Goal: Task Accomplishment & Management: Complete application form

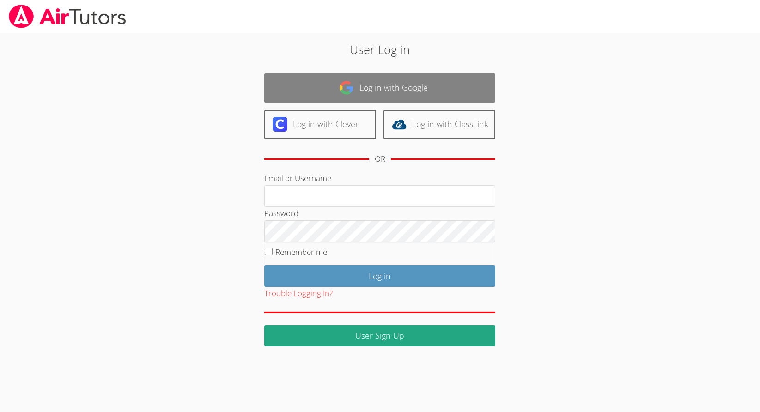
click at [338, 83] on link "Log in with Google" at bounding box center [379, 87] width 231 height 29
click at [332, 89] on link "Log in with Google" at bounding box center [379, 87] width 231 height 29
click at [280, 86] on link "Log in with Google" at bounding box center [379, 87] width 231 height 29
click at [313, 91] on link "Log in with Google" at bounding box center [379, 87] width 231 height 29
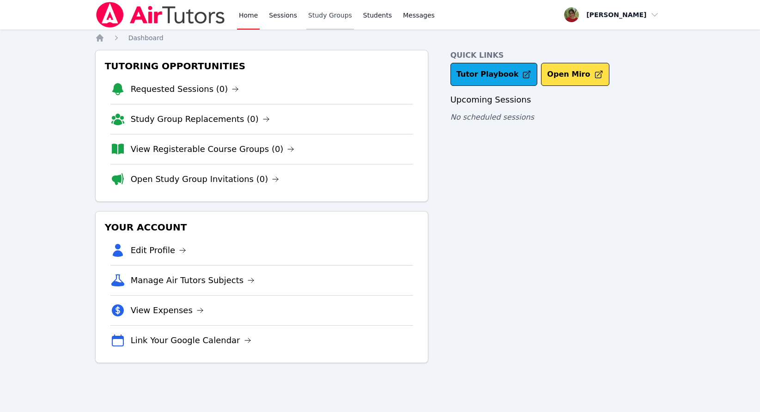
click at [327, 14] on link "Study Groups" at bounding box center [330, 15] width 48 height 30
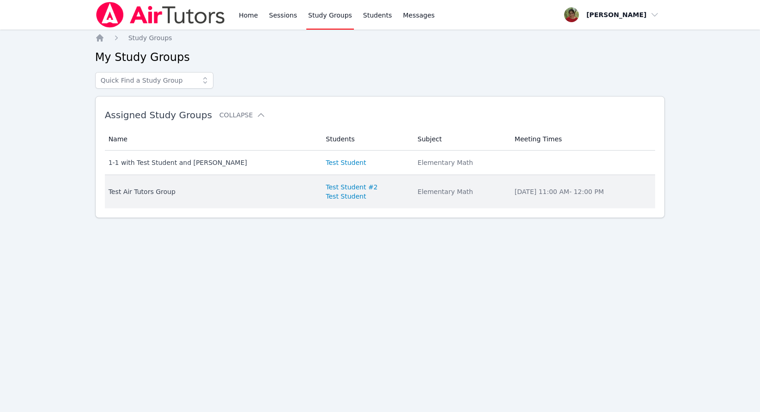
click at [418, 194] on div "Elementary Math" at bounding box center [461, 191] width 86 height 9
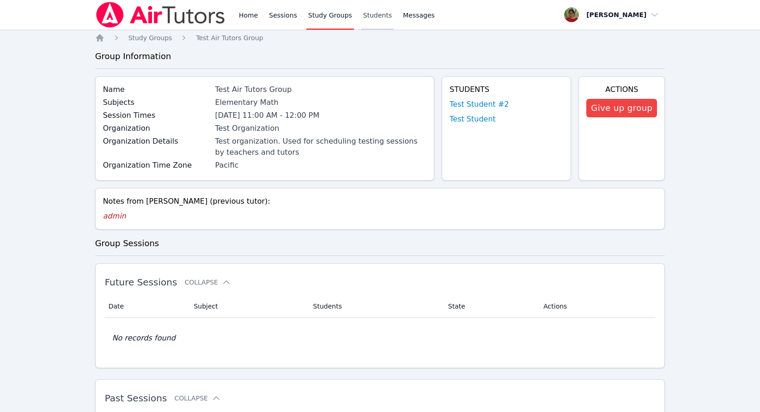
click at [364, 12] on link "Students" at bounding box center [377, 15] width 32 height 30
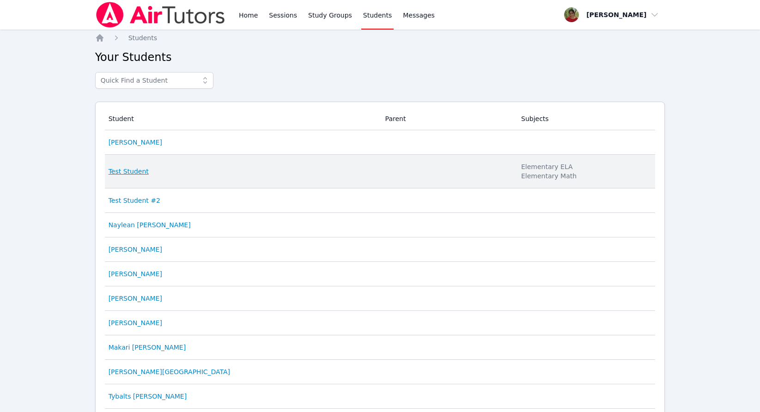
click at [135, 174] on link "Test Student" at bounding box center [129, 171] width 40 height 9
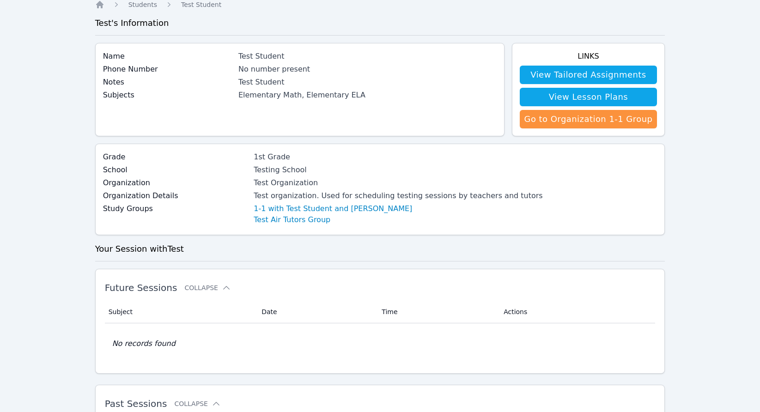
scroll to position [43, 0]
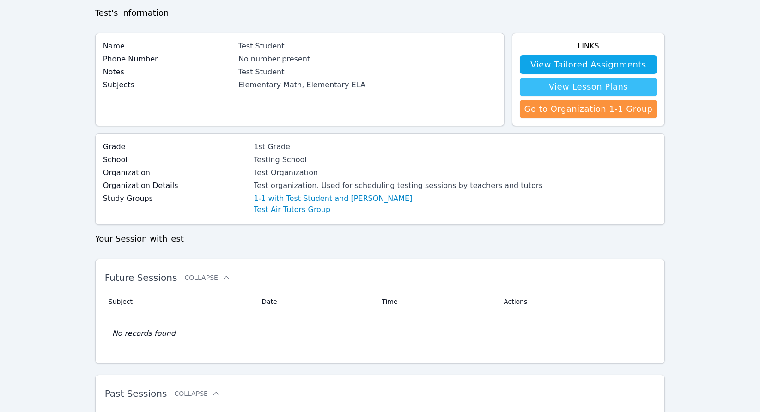
click at [559, 88] on link "View Lesson Plans" at bounding box center [589, 87] width 138 height 18
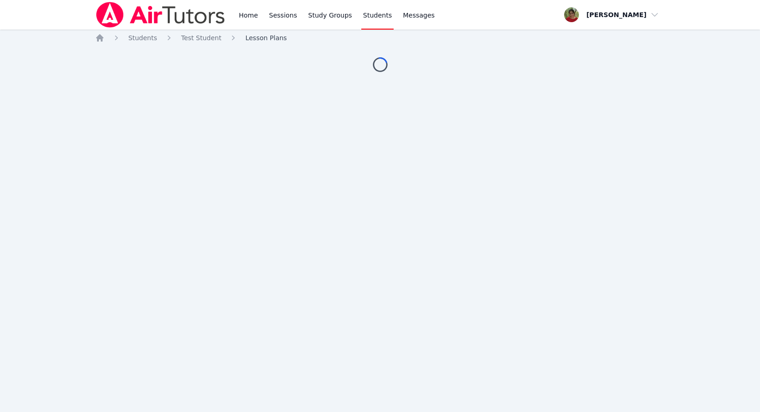
click at [269, 38] on span "Lesson Plans" at bounding box center [266, 37] width 42 height 7
click at [325, 17] on link "Study Groups" at bounding box center [330, 15] width 48 height 30
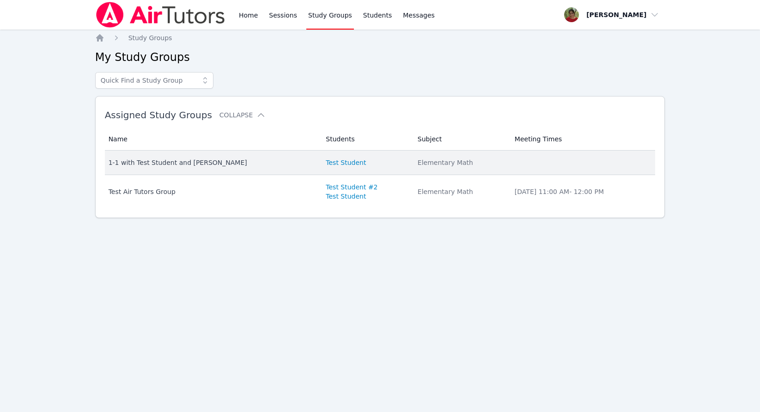
click at [288, 165] on div "1-1 with Test Student and Jessica Prado" at bounding box center [212, 162] width 207 height 9
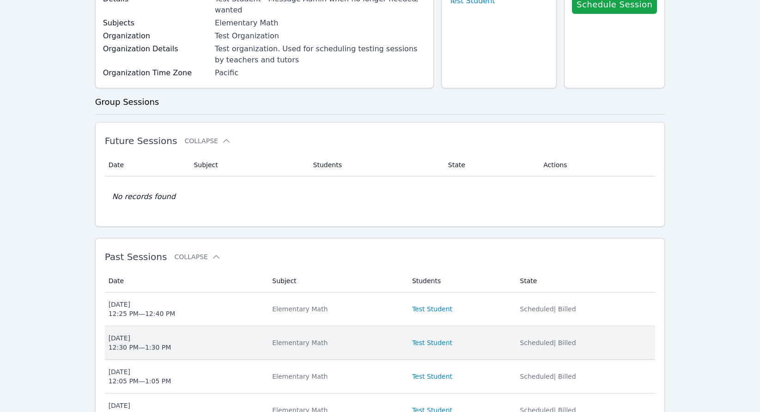
scroll to position [367, 0]
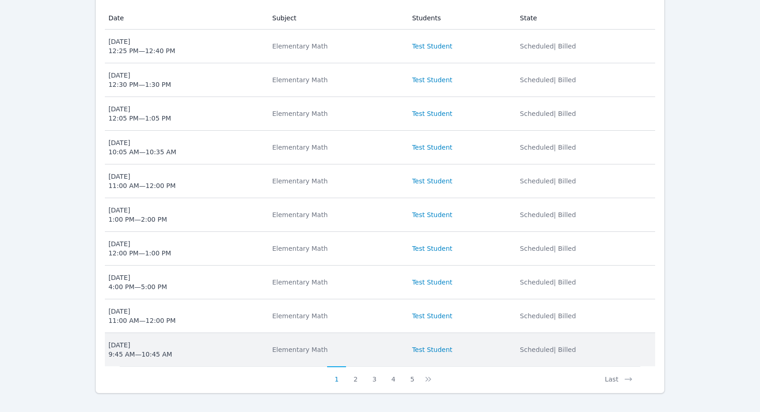
click at [172, 341] on span "Mon Feb 3 9:45 AM — 10:45 AM" at bounding box center [185, 350] width 153 height 18
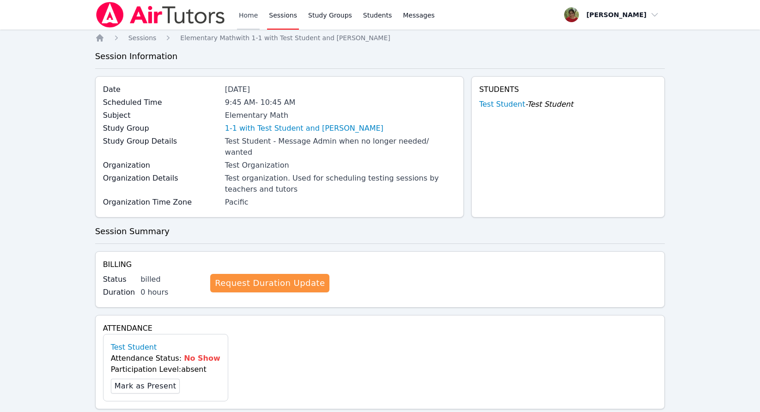
click at [253, 19] on link "Home" at bounding box center [248, 15] width 23 height 30
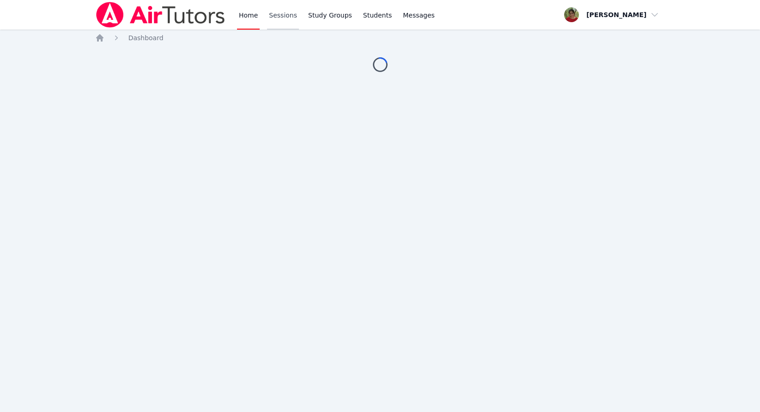
click at [280, 12] on link "Sessions" at bounding box center [283, 15] width 32 height 30
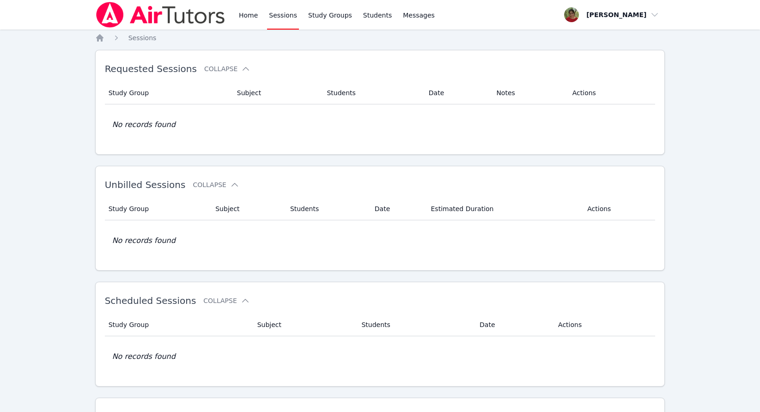
scroll to position [61, 0]
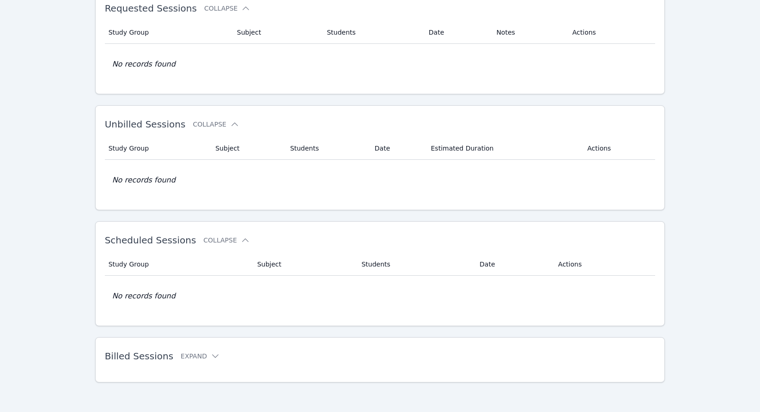
click at [139, 358] on span "Billed Sessions" at bounding box center [139, 356] width 68 height 11
click at [191, 358] on button "Expand" at bounding box center [200, 356] width 39 height 9
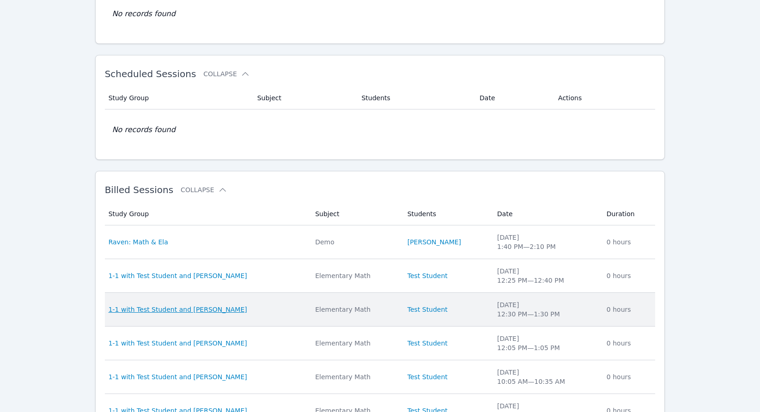
scroll to position [258, 0]
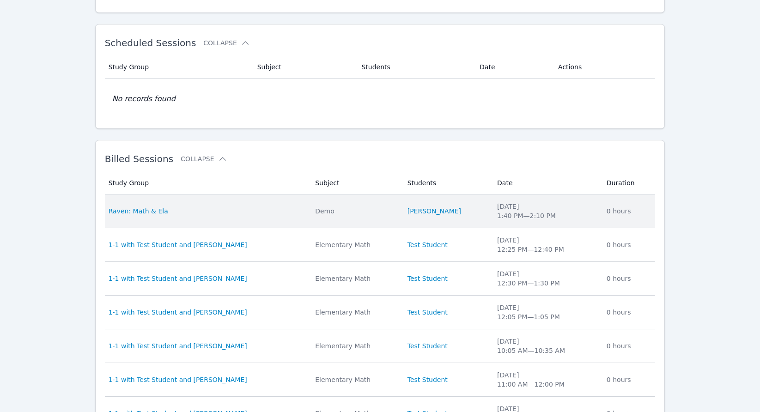
click at [196, 219] on td "Study Group Raven: Math & Ela" at bounding box center [207, 212] width 205 height 34
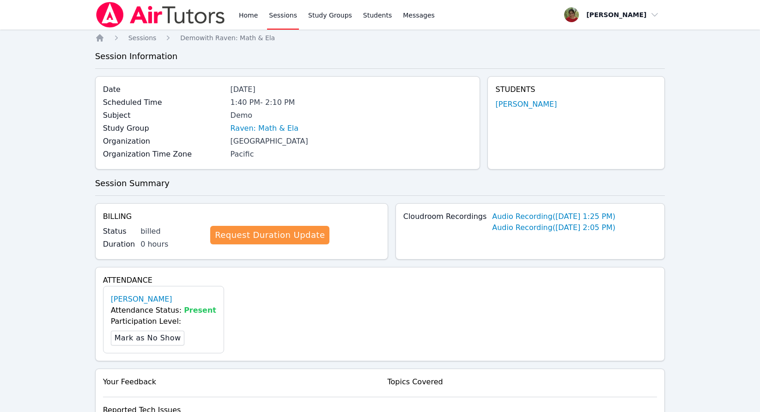
click at [234, 18] on div "Home Sessions Study Groups Students Messages" at bounding box center [266, 15] width 342 height 30
click at [248, 13] on link "Home" at bounding box center [248, 15] width 23 height 30
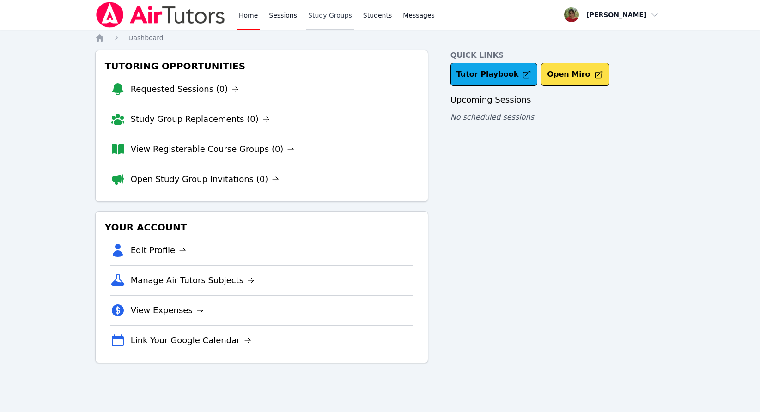
click at [339, 17] on link "Study Groups" at bounding box center [330, 15] width 48 height 30
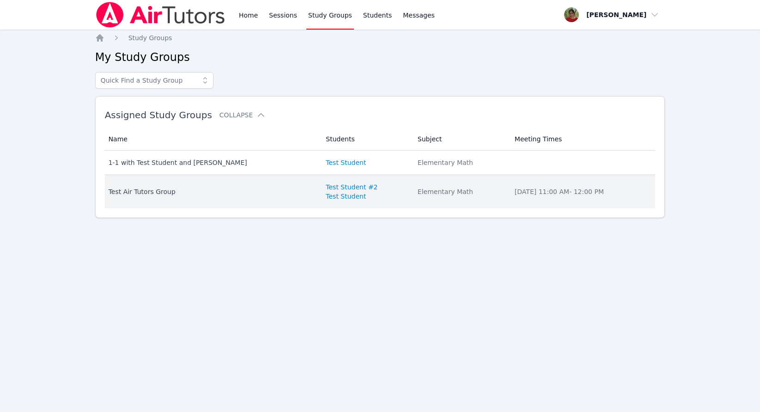
click at [193, 190] on div "Test Air Tutors Group" at bounding box center [212, 191] width 207 height 9
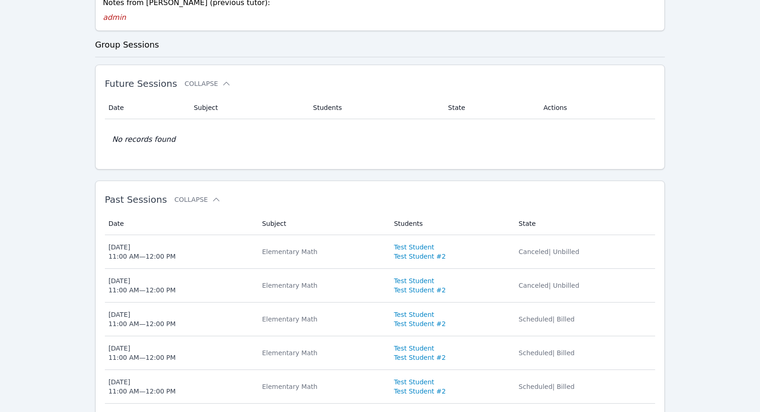
scroll to position [134, 0]
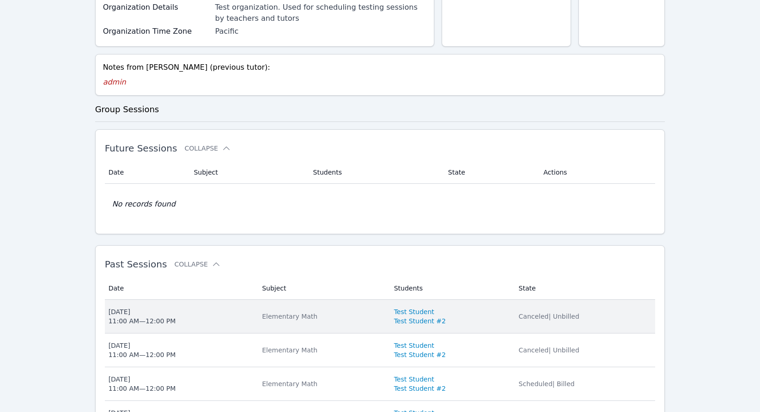
click at [208, 324] on span "Wed Nov 27 11:00 AM — 12:00 PM" at bounding box center [180, 316] width 143 height 18
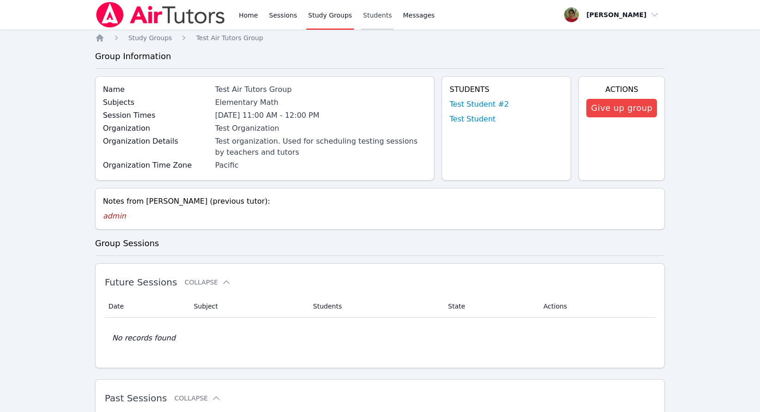
click at [381, 5] on link "Students" at bounding box center [377, 15] width 32 height 30
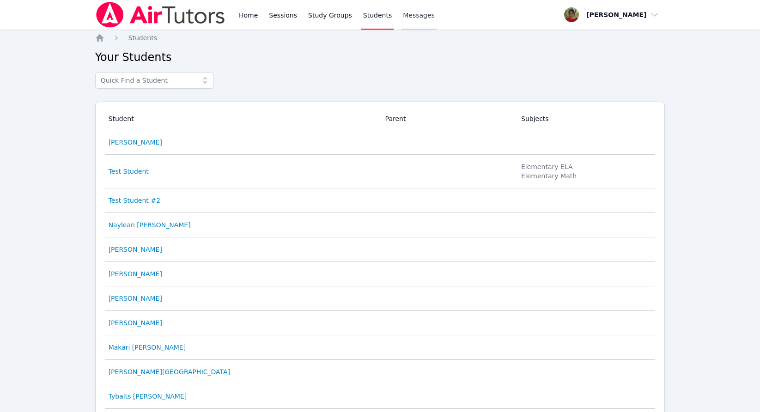
click at [416, 19] on span "Messages" at bounding box center [419, 15] width 32 height 9
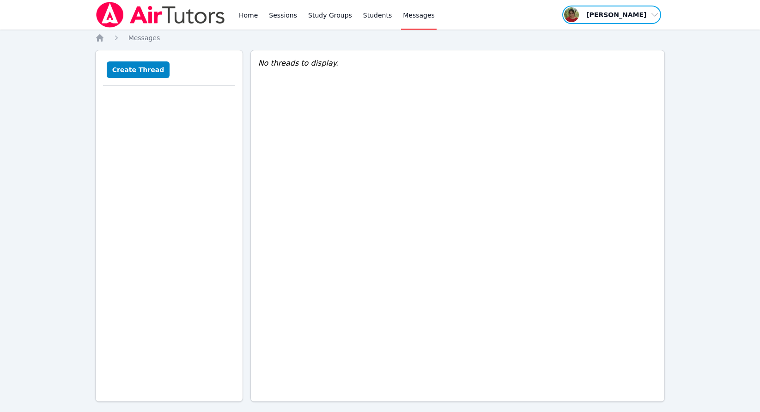
click at [617, 11] on span "button" at bounding box center [612, 15] width 101 height 20
click at [588, 34] on link "Profile" at bounding box center [615, 36] width 89 height 17
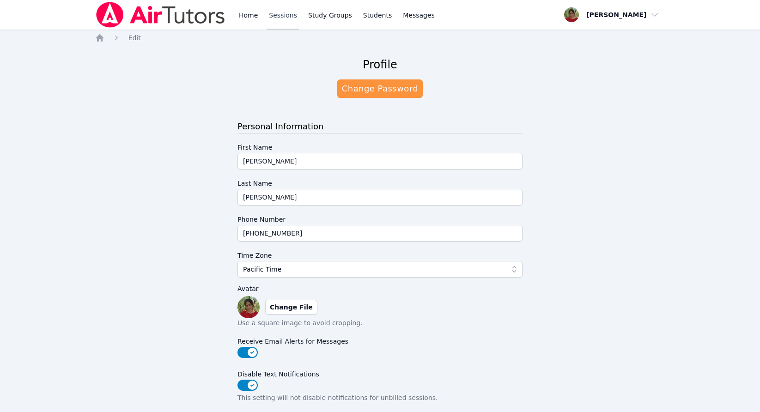
click at [267, 18] on link "Sessions" at bounding box center [283, 15] width 32 height 30
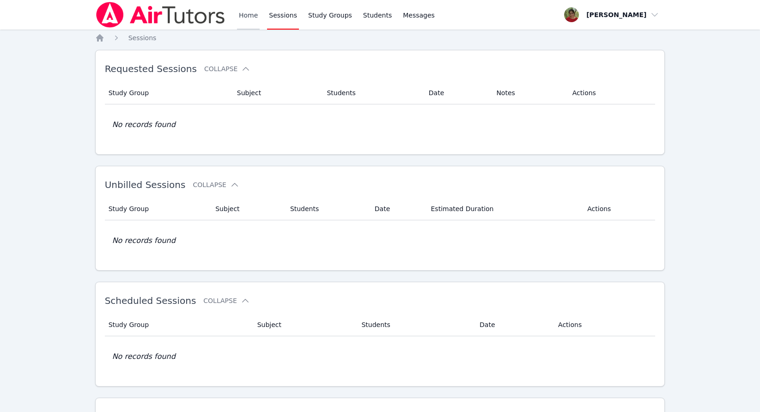
click at [241, 18] on link "Home" at bounding box center [248, 15] width 23 height 30
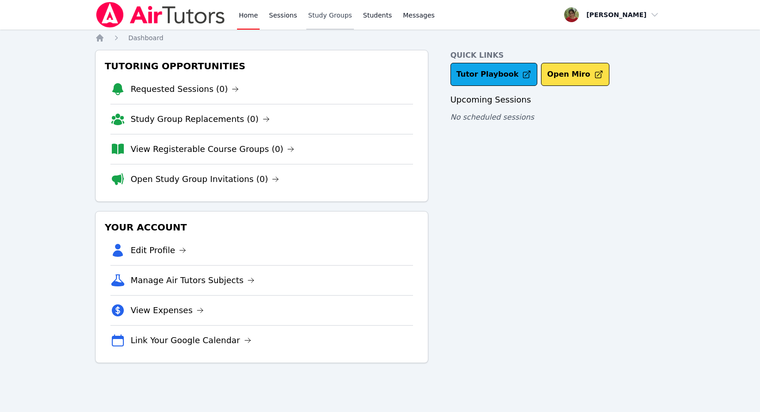
click at [330, 21] on link "Study Groups" at bounding box center [330, 15] width 48 height 30
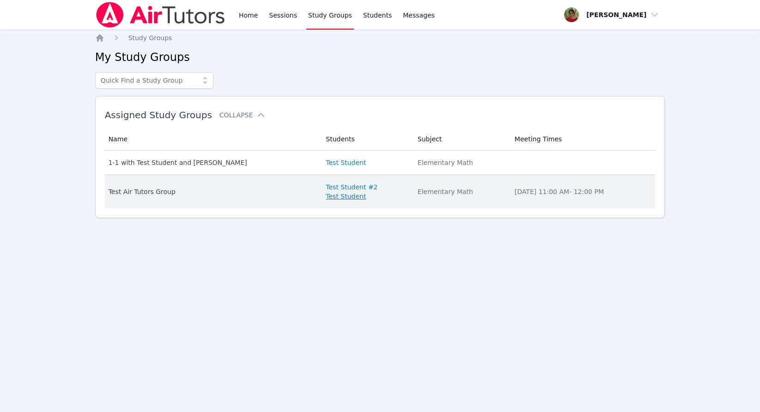
click at [326, 195] on link "Test Student" at bounding box center [346, 196] width 40 height 9
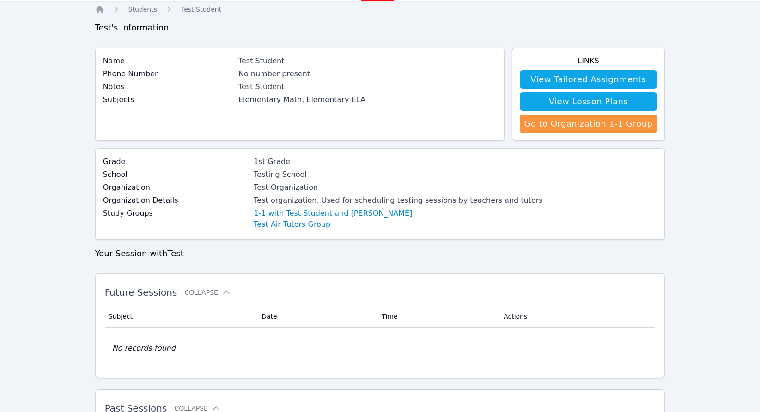
scroll to position [45, 0]
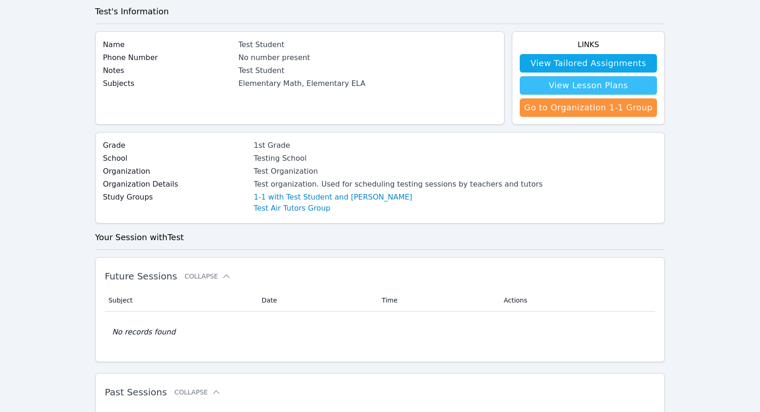
click at [605, 81] on link "View Lesson Plans" at bounding box center [589, 85] width 138 height 18
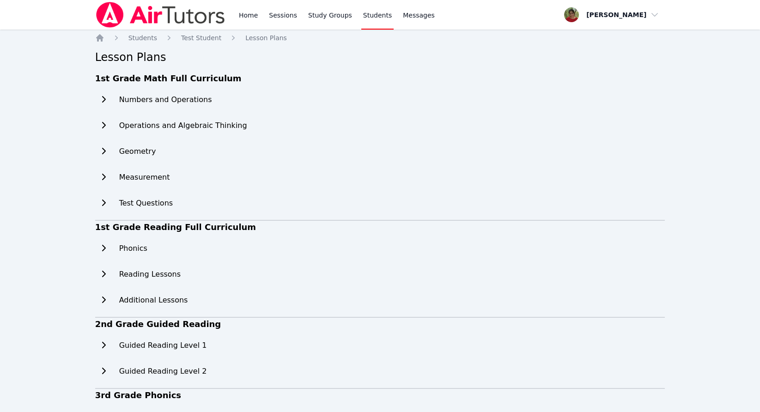
click at [104, 94] on button at bounding box center [103, 100] width 17 height 18
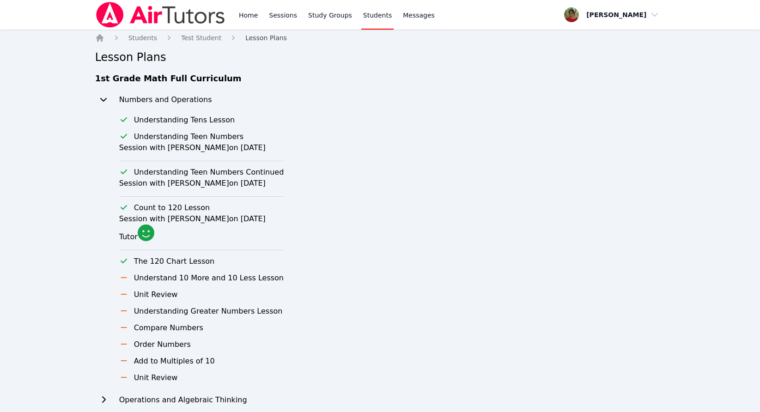
click at [251, 39] on span "Lesson Plans" at bounding box center [266, 37] width 42 height 7
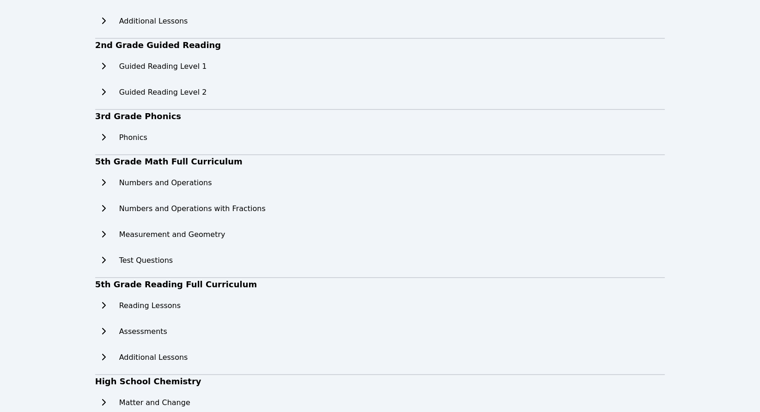
scroll to position [599, 0]
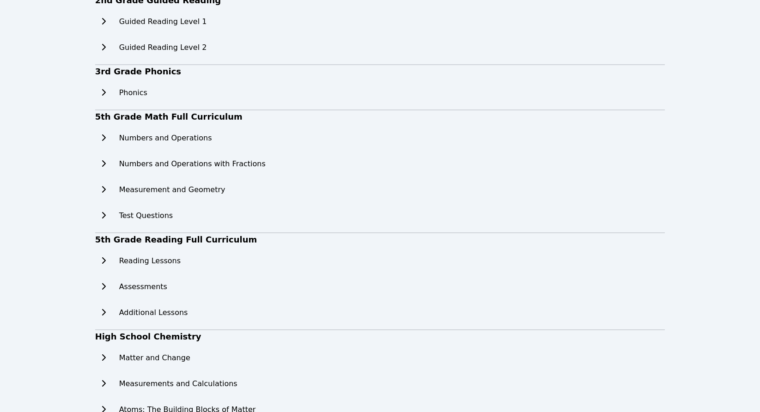
click at [126, 218] on h2 "Test Questions" at bounding box center [146, 215] width 54 height 11
click at [102, 215] on icon at bounding box center [103, 215] width 9 height 7
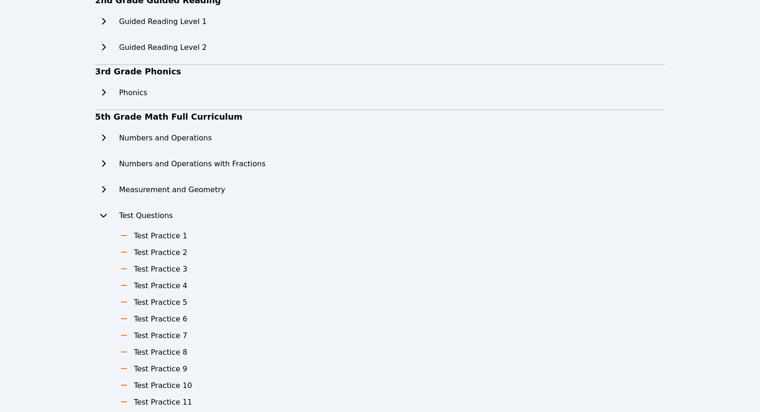
click at [147, 240] on h3 "Test Practice 1" at bounding box center [161, 236] width 54 height 11
click at [122, 233] on icon at bounding box center [123, 235] width 9 height 7
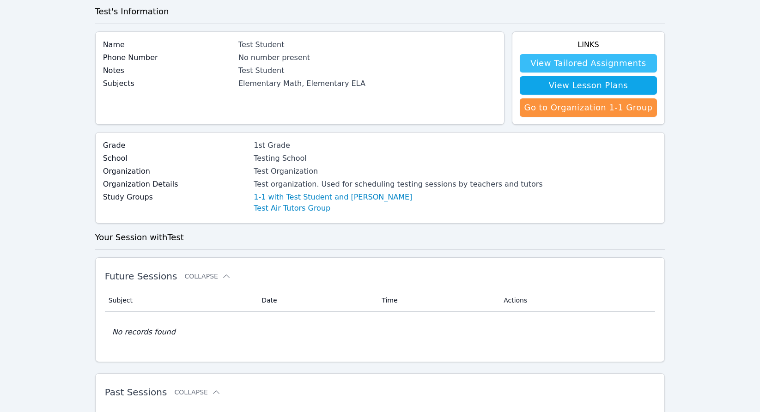
click at [630, 70] on link "View Tailored Assignments" at bounding box center [589, 63] width 138 height 18
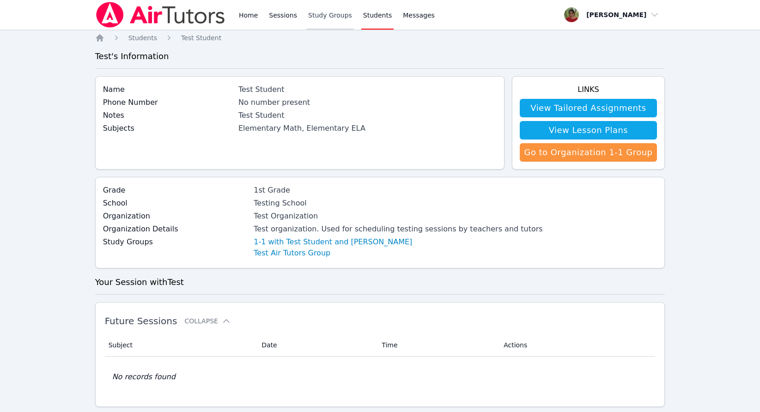
click at [317, 24] on link "Study Groups" at bounding box center [330, 15] width 48 height 30
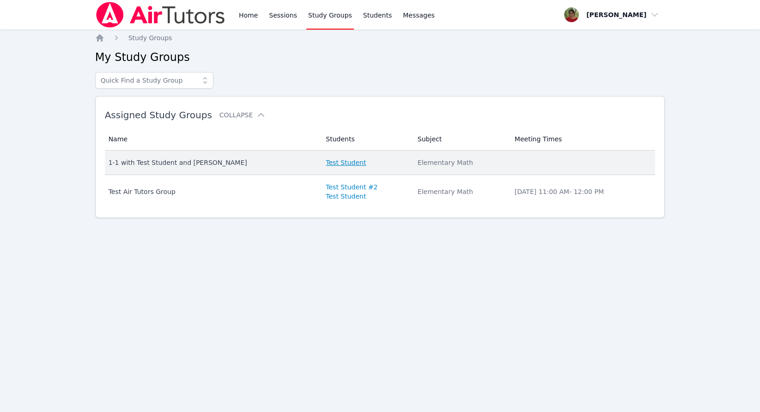
click at [326, 160] on link "Test Student" at bounding box center [346, 162] width 40 height 9
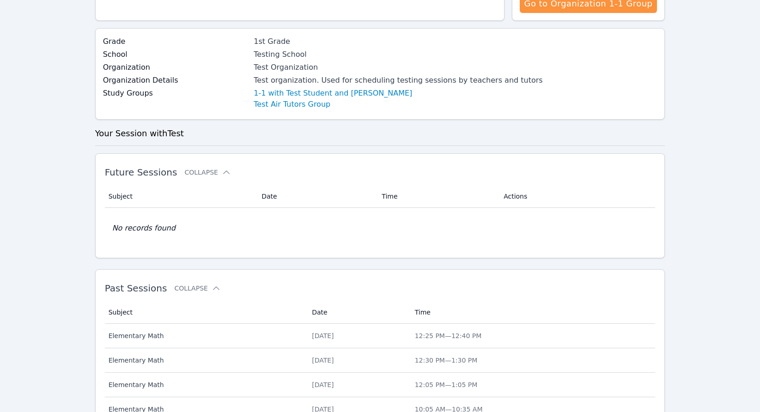
scroll to position [343, 0]
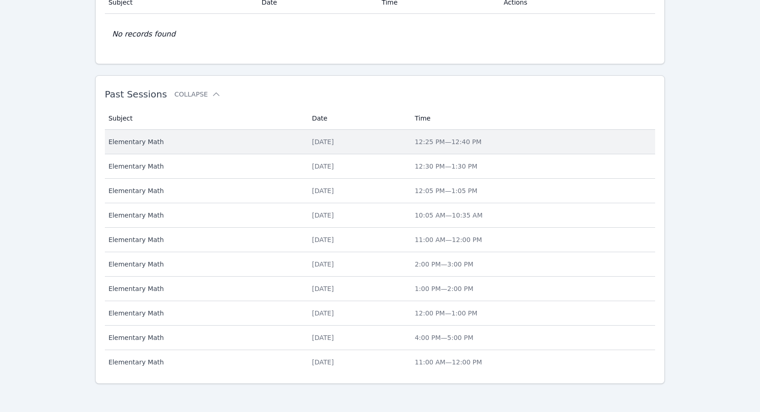
click at [243, 140] on span "Elementary Math" at bounding box center [205, 141] width 193 height 9
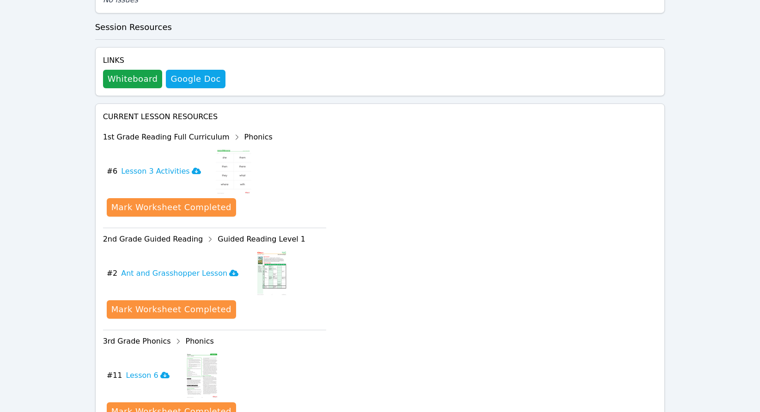
scroll to position [588, 0]
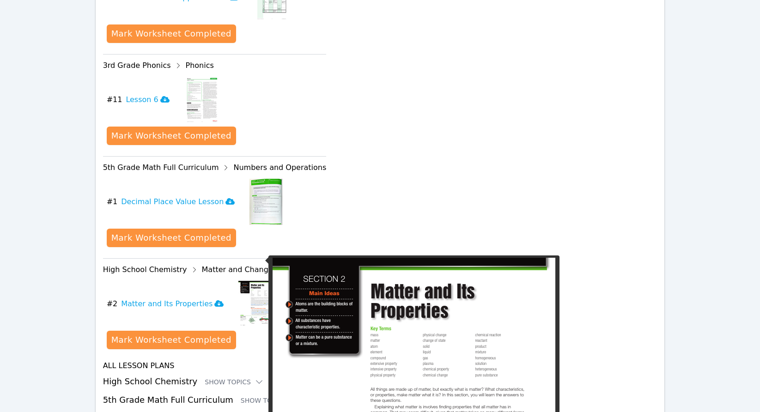
click at [229, 236] on div "download resource # 1 Decimal Place Value Lesson Mark Worksheet Completed" at bounding box center [217, 215] width 220 height 80
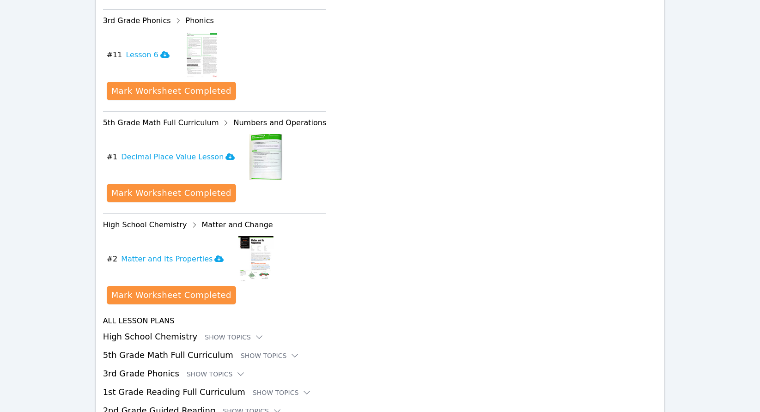
scroll to position [887, 0]
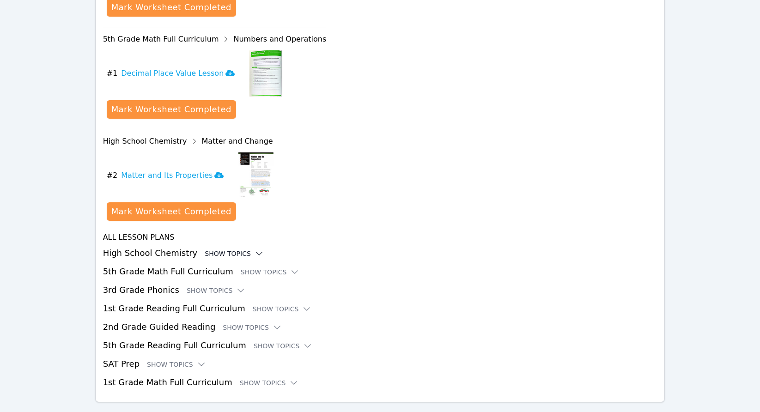
click at [228, 249] on div "Show Topics" at bounding box center [234, 253] width 59 height 9
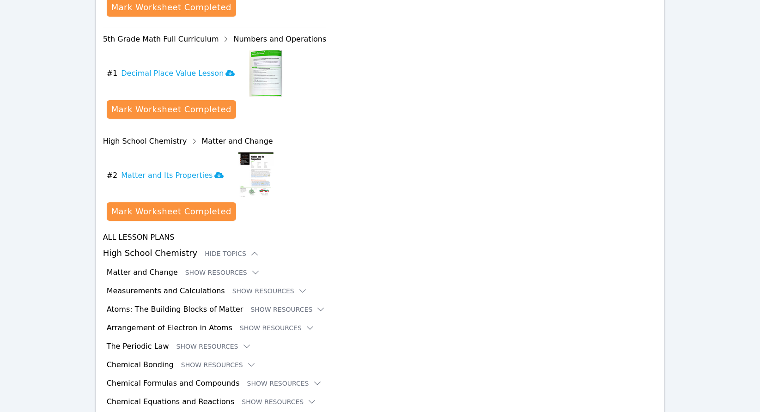
click at [149, 267] on h3 "Matter and Change" at bounding box center [142, 272] width 71 height 11
click at [188, 267] on div "Matter and Change Show Resources" at bounding box center [382, 272] width 551 height 11
click at [190, 268] on button "Show Resources" at bounding box center [222, 272] width 75 height 9
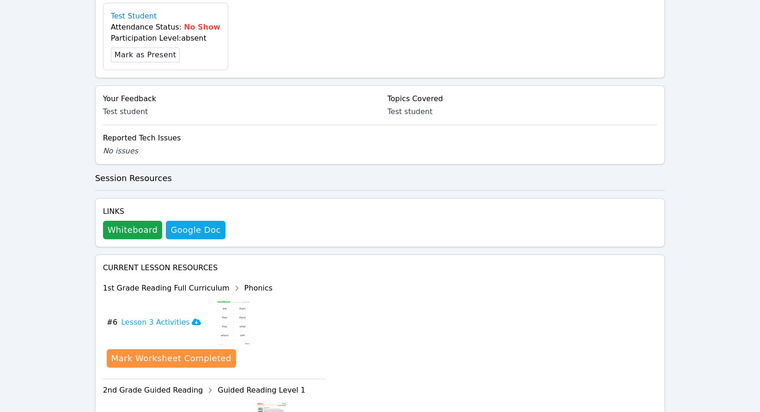
scroll to position [0, 0]
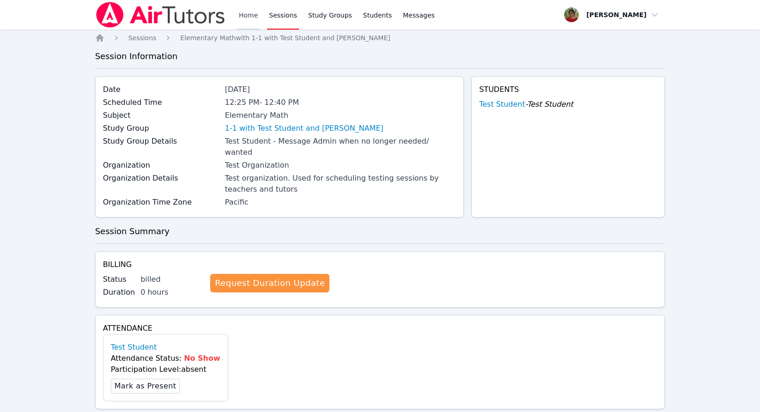
click at [248, 16] on link "Home" at bounding box center [248, 15] width 23 height 30
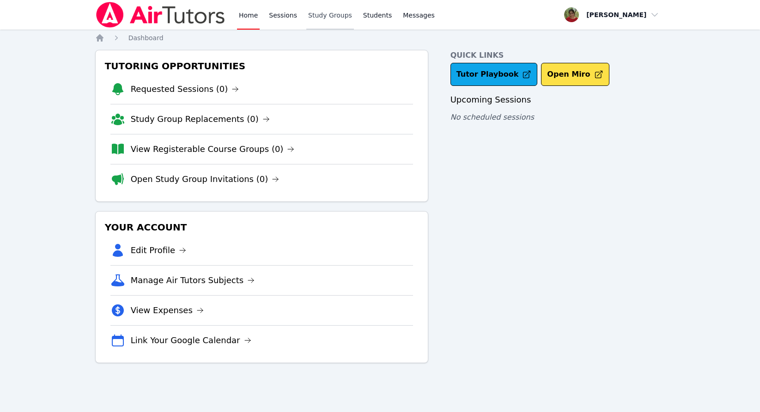
click at [327, 19] on link "Study Groups" at bounding box center [330, 15] width 48 height 30
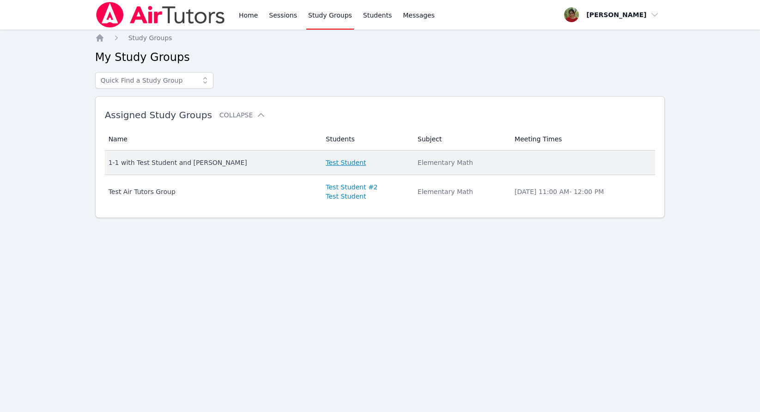
click at [331, 166] on link "Test Student" at bounding box center [346, 162] width 40 height 9
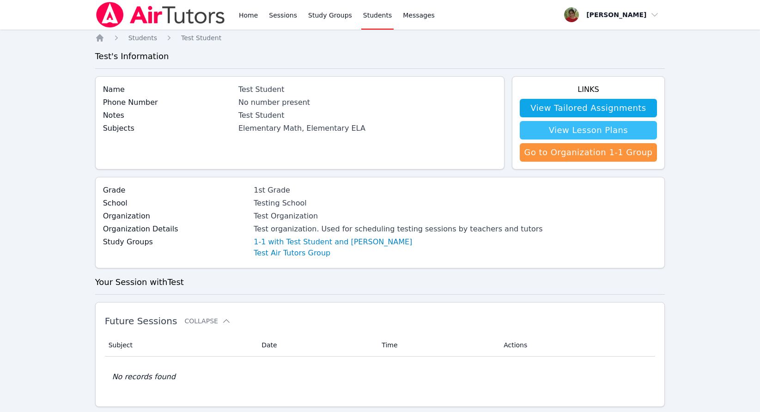
click at [559, 128] on link "View Lesson Plans" at bounding box center [589, 130] width 138 height 18
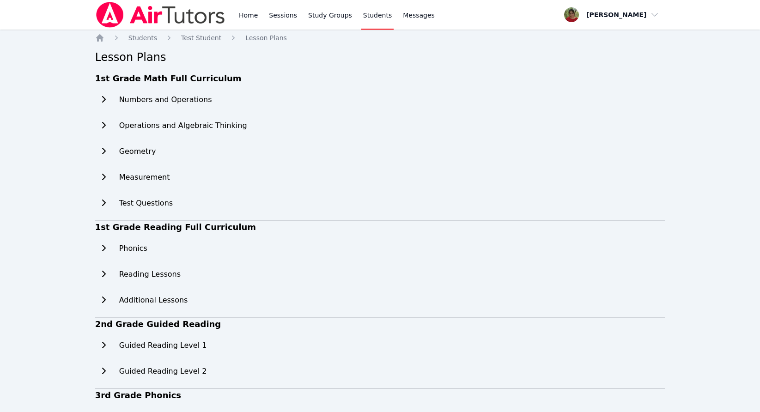
click at [133, 171] on div "Measurement" at bounding box center [171, 177] width 152 height 18
click at [110, 179] on button at bounding box center [103, 177] width 17 height 18
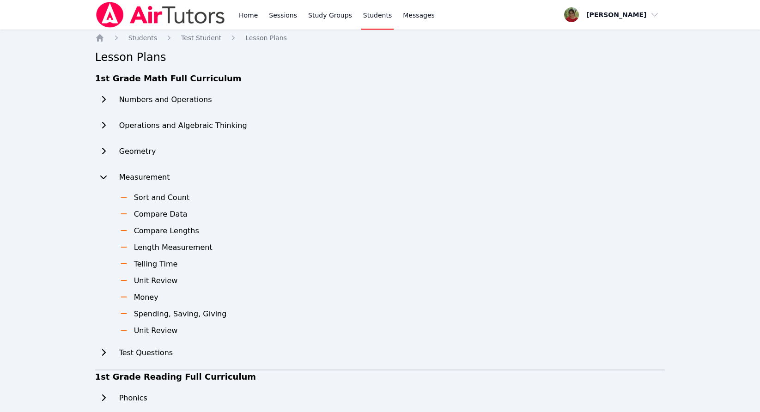
click at [123, 194] on icon at bounding box center [123, 197] width 9 height 7
click at [153, 196] on h3 "Sort and Count" at bounding box center [162, 197] width 56 height 11
click at [110, 98] on button at bounding box center [103, 100] width 17 height 18
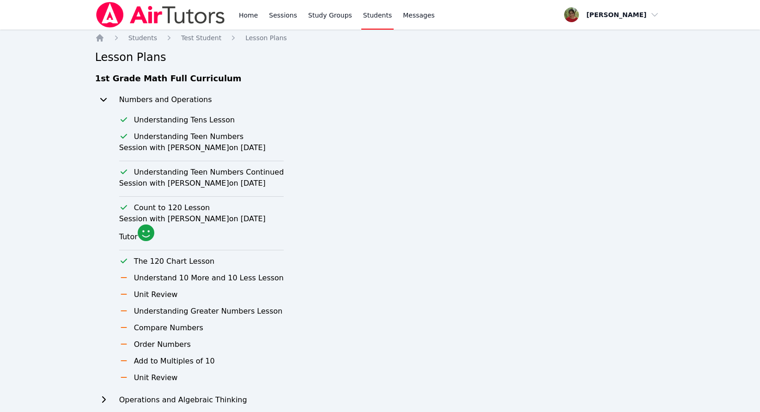
scroll to position [2, 0]
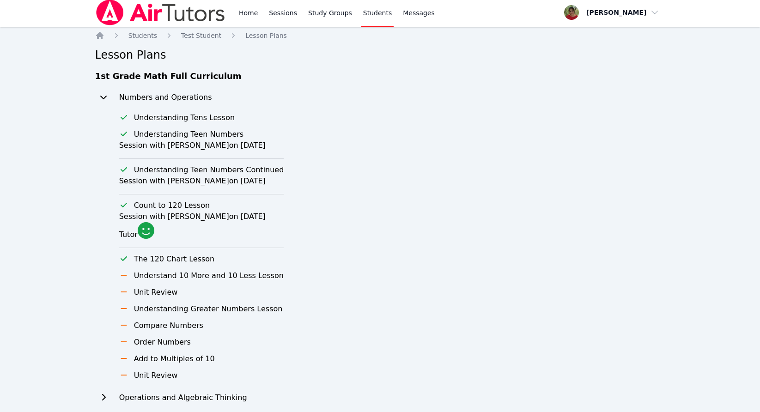
click at [123, 206] on icon at bounding box center [123, 205] width 9 height 7
click at [212, 36] on span "Test Student" at bounding box center [201, 35] width 40 height 7
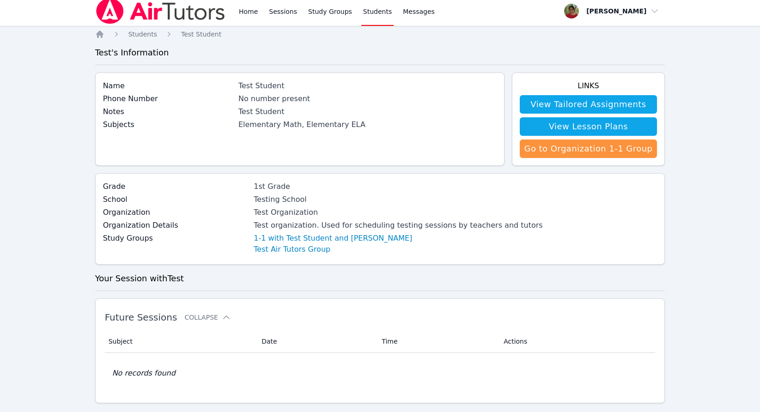
scroll to position [148, 0]
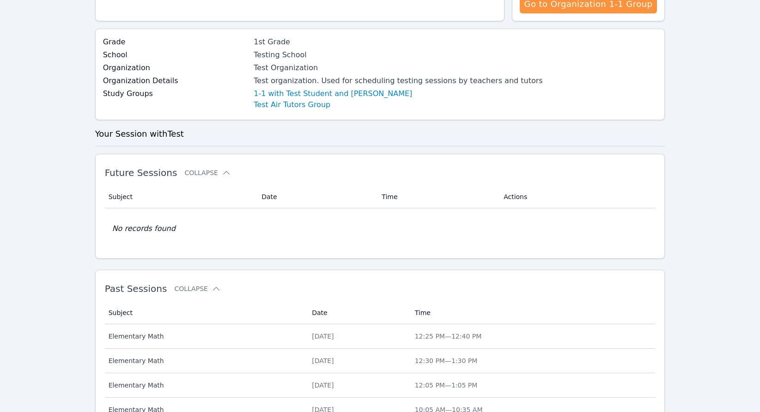
click at [232, 281] on div "Past Sessions Collapse" at bounding box center [365, 289] width 521 height 26
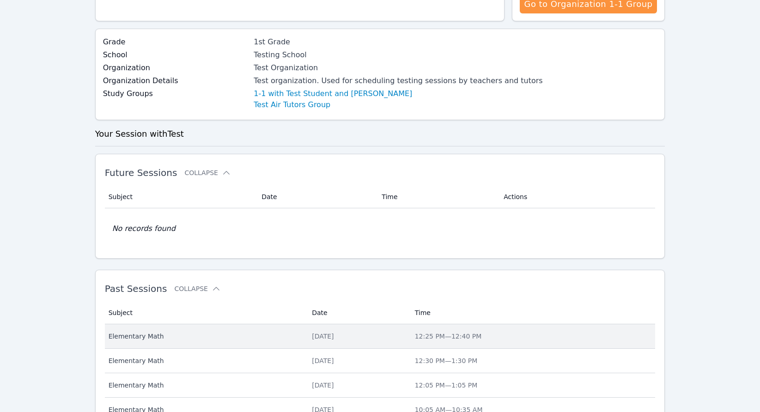
click at [210, 337] on span "Elementary Math" at bounding box center [205, 336] width 193 height 9
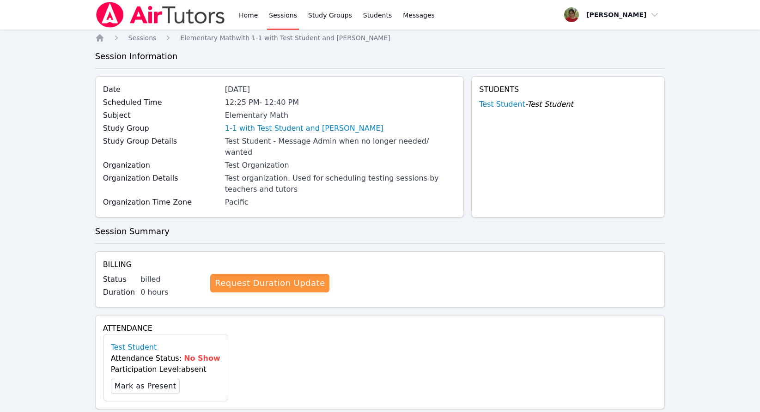
scroll to position [3, 0]
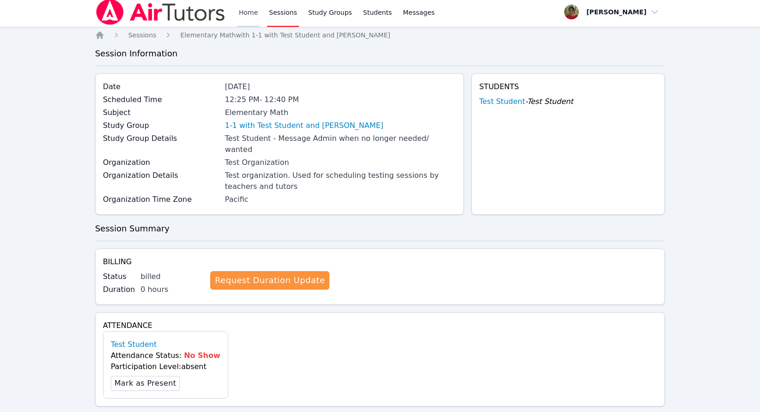
click at [258, 16] on link "Home" at bounding box center [248, 12] width 23 height 30
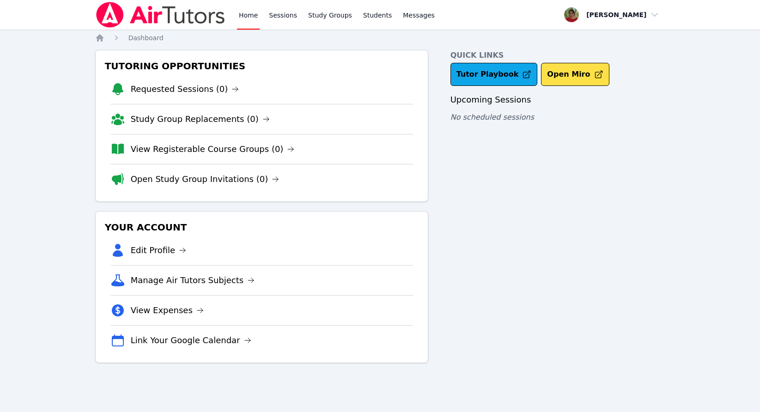
click at [255, 12] on link "Home" at bounding box center [248, 15] width 23 height 30
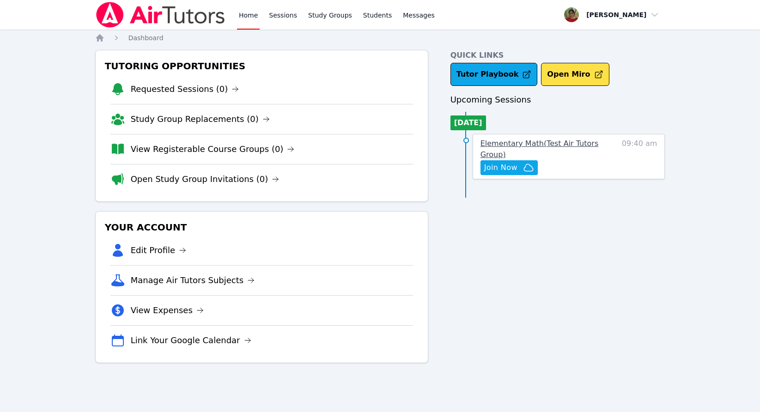
click at [549, 139] on link "Elementary Math ( Test Air Tutors Group )" at bounding box center [547, 149] width 133 height 22
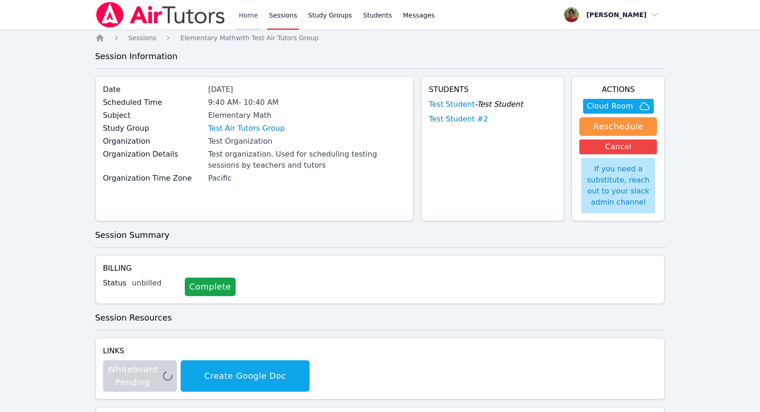
click at [257, 12] on link "Home" at bounding box center [248, 15] width 23 height 30
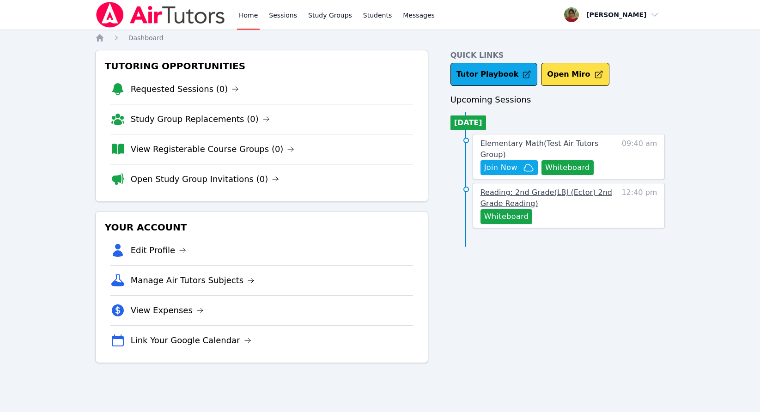
click at [577, 198] on link "Reading: 2nd Grade ( LBJ (Ector) 2nd Grade Reading )" at bounding box center [547, 198] width 133 height 22
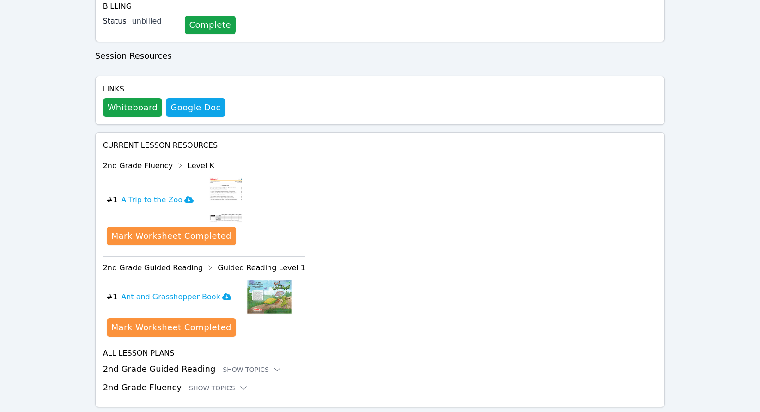
scroll to position [272, 0]
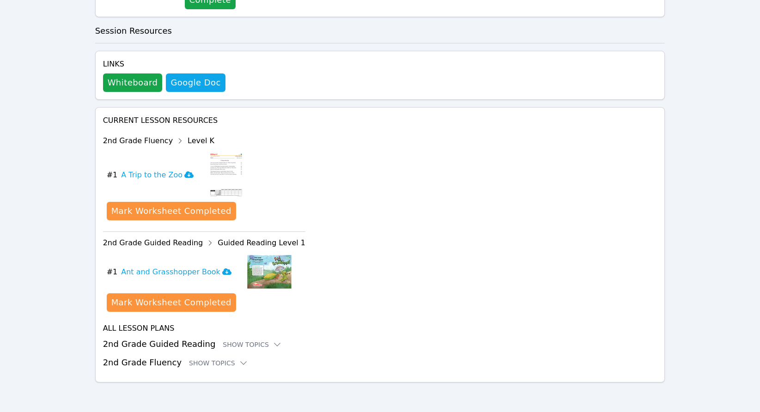
click at [254, 349] on h3 "2nd Grade Guided Reading Show Topics" at bounding box center [380, 344] width 555 height 13
click at [251, 341] on div "Show Topics" at bounding box center [252, 344] width 59 height 9
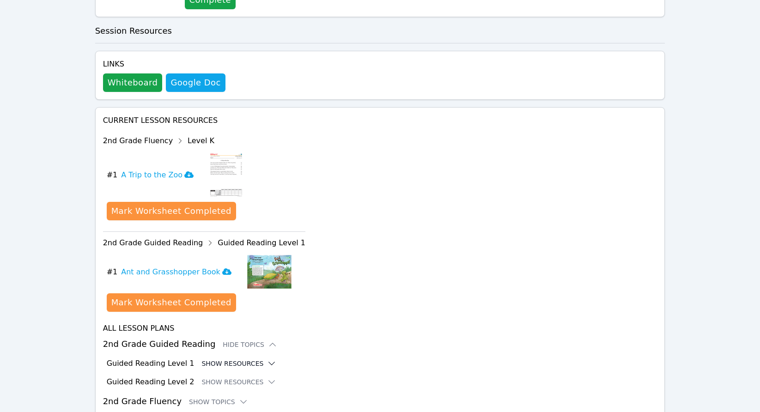
click at [202, 364] on button "Show Resources" at bounding box center [239, 363] width 75 height 9
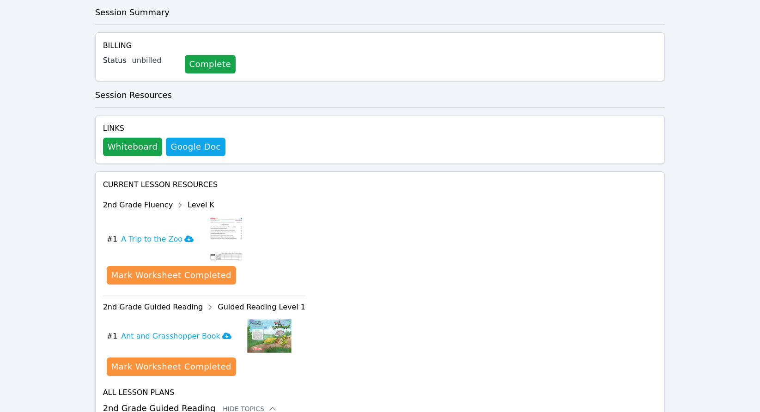
scroll to position [0, 0]
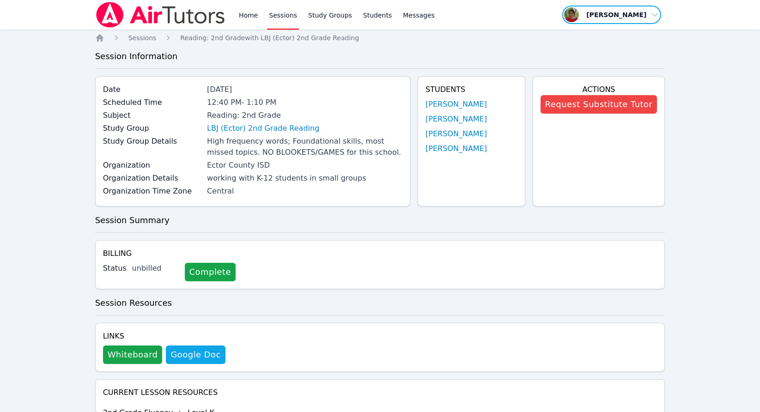
click at [604, 16] on span "button" at bounding box center [612, 15] width 101 height 20
click at [250, 16] on link "Home" at bounding box center [248, 15] width 23 height 30
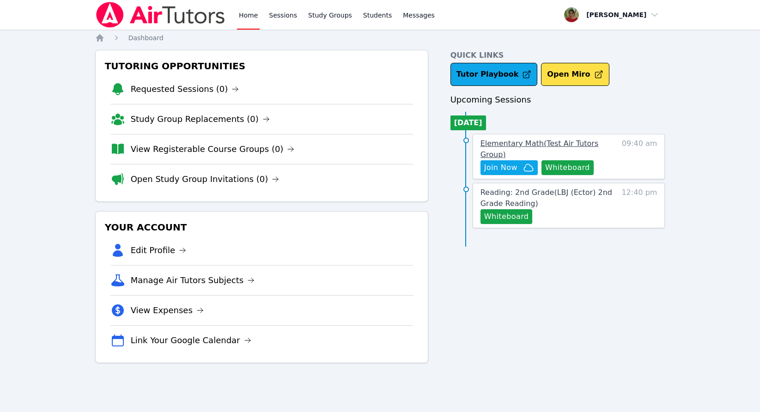
click at [578, 143] on span "Elementary Math ( Test Air Tutors Group )" at bounding box center [540, 149] width 118 height 20
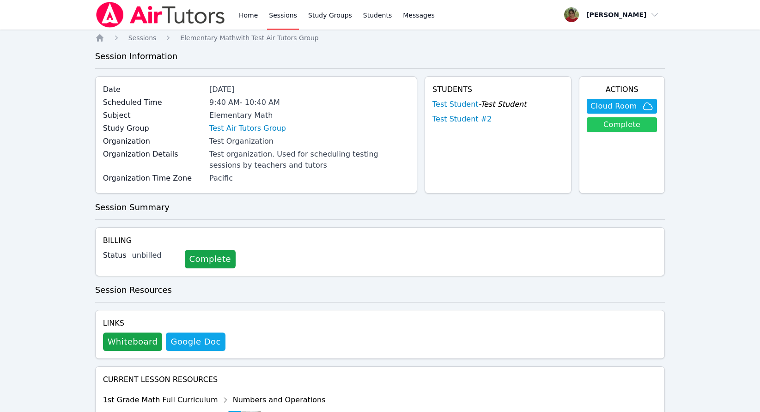
click at [637, 125] on link "Complete" at bounding box center [622, 124] width 70 height 15
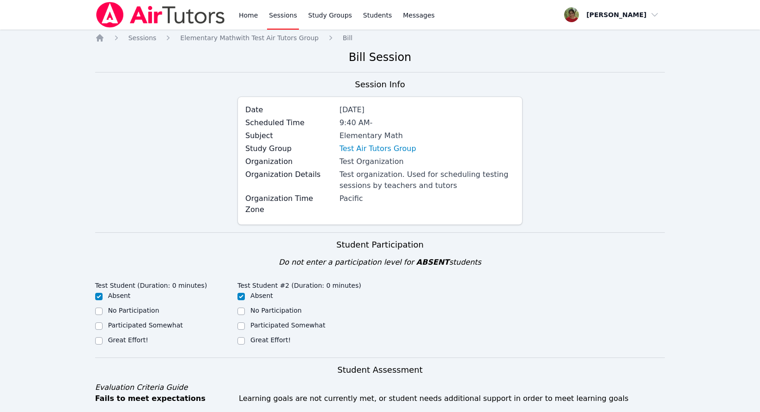
scroll to position [448, 0]
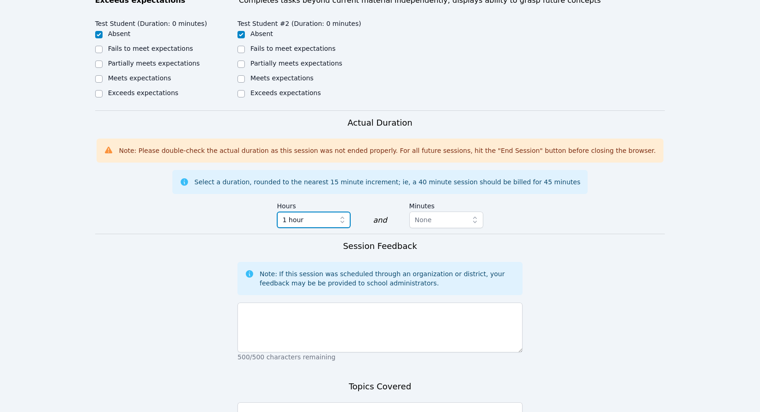
click at [336, 212] on button "1 hour" at bounding box center [314, 220] width 74 height 17
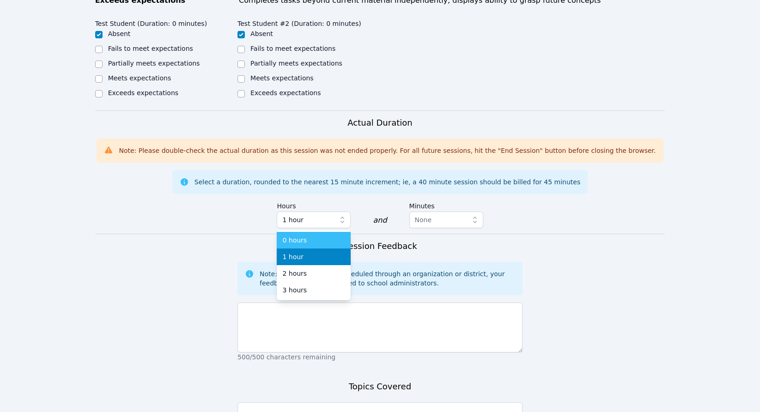
click at [316, 236] on div "0 hours" at bounding box center [313, 240] width 63 height 9
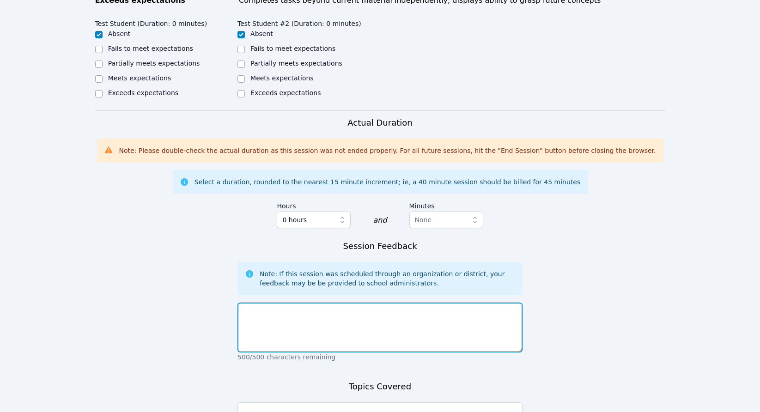
click at [302, 320] on textarea at bounding box center [380, 328] width 285 height 50
type textarea "n"
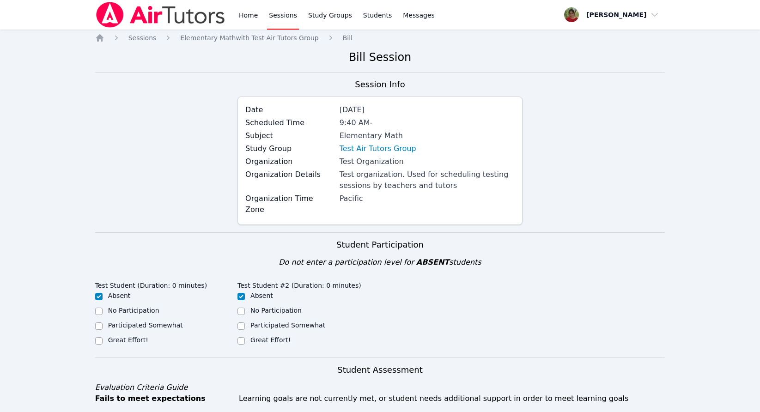
scroll to position [580, 0]
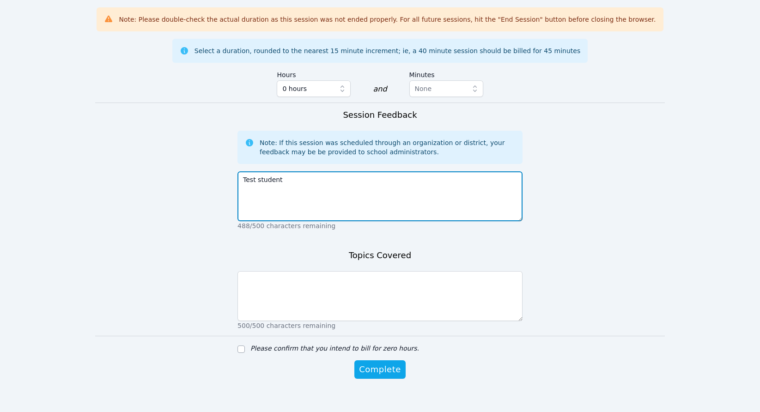
type textarea "Test student"
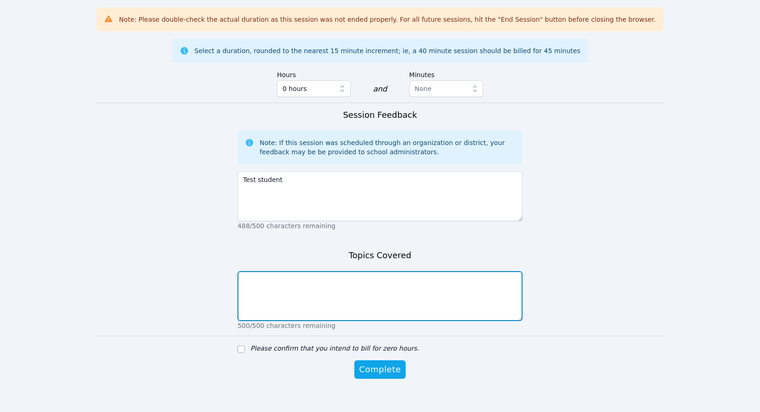
click at [270, 296] on textarea at bounding box center [380, 296] width 285 height 50
type textarea "test student"
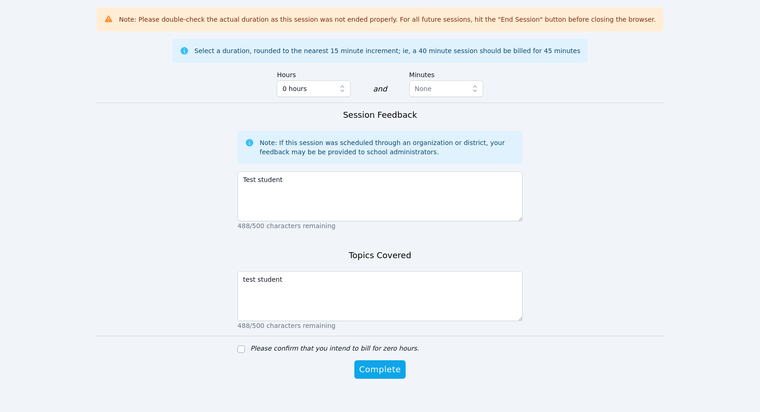
click at [263, 345] on label "Please confirm that you intend to bill for zero hours." at bounding box center [335, 348] width 169 height 7
click at [245, 346] on input "Please confirm that you intend to bill for zero hours." at bounding box center [241, 349] width 7 height 7
checkbox input "true"
click at [392, 363] on span "Complete" at bounding box center [380, 369] width 42 height 13
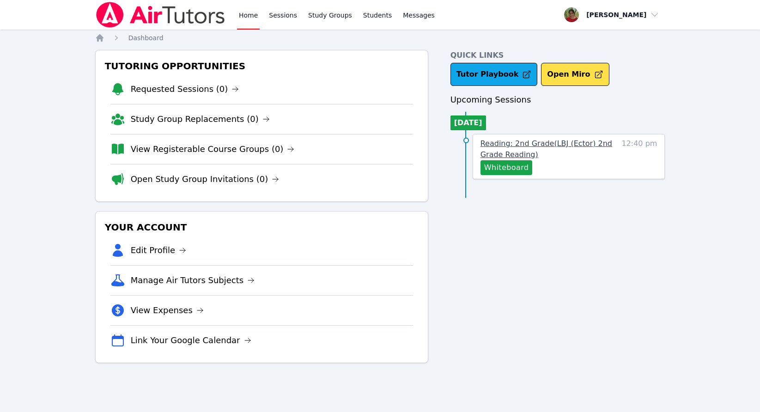
click at [524, 141] on span "Reading: 2nd Grade ( LBJ (Ector) 2nd Grade Reading )" at bounding box center [547, 149] width 132 height 20
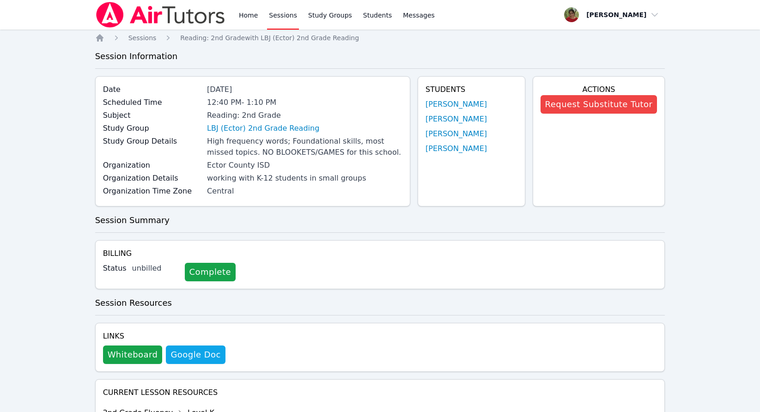
scroll to position [272, 0]
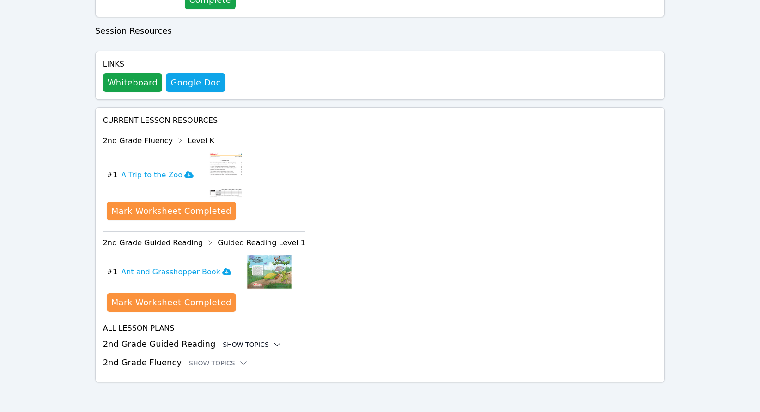
click at [245, 347] on div "Show Topics" at bounding box center [252, 344] width 59 height 9
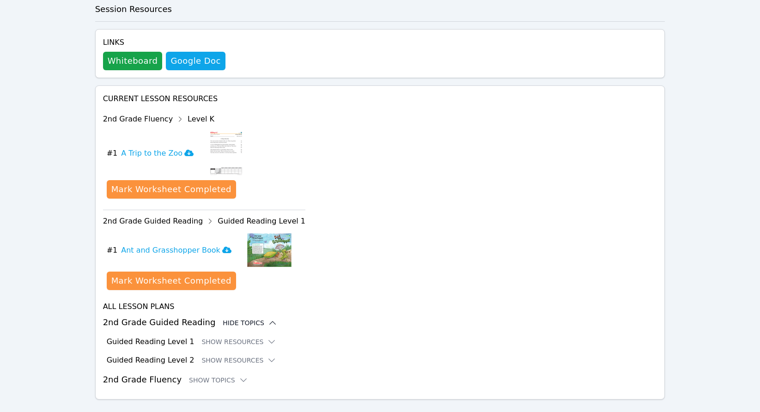
scroll to position [311, 0]
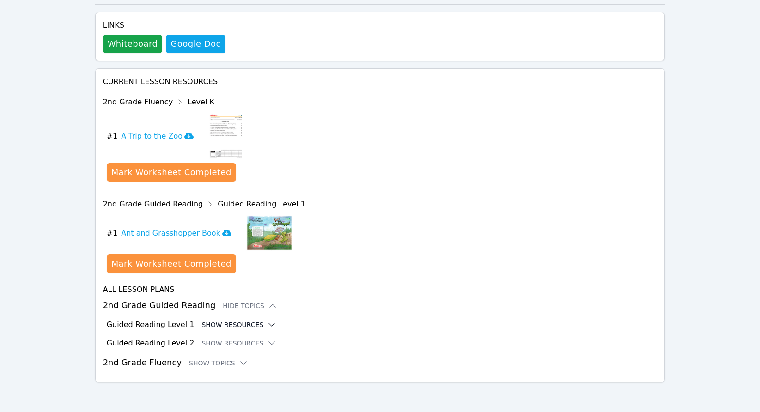
click at [228, 323] on button "Show Resources" at bounding box center [239, 324] width 75 height 9
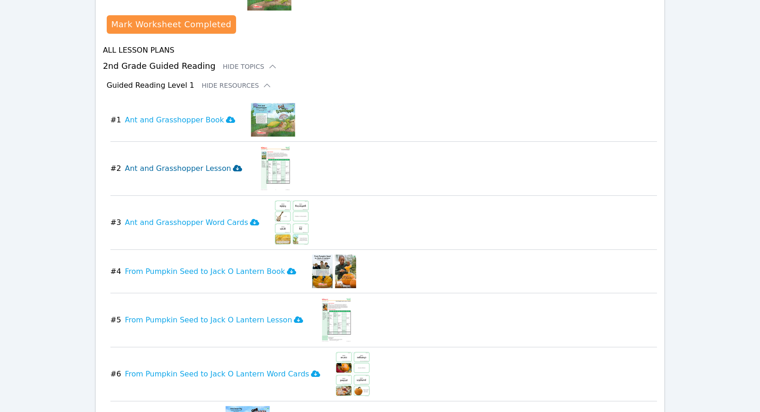
scroll to position [551, 0]
click at [214, 82] on button "Hide Resources" at bounding box center [237, 84] width 70 height 9
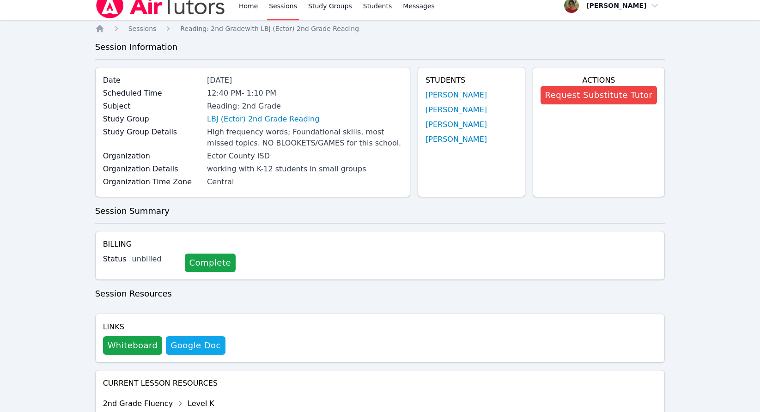
scroll to position [311, 0]
